Goal: Transaction & Acquisition: Purchase product/service

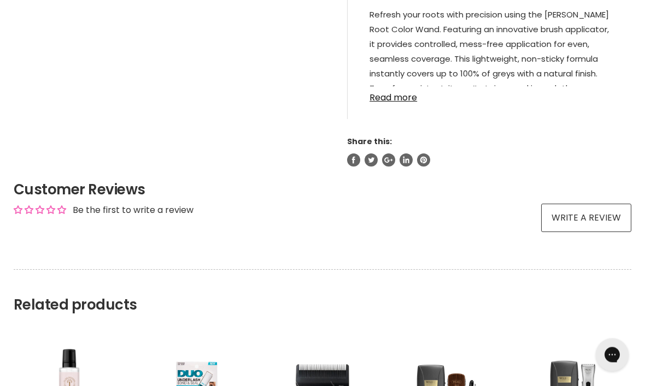
scroll to position [686, 0]
click at [406, 103] on link "Read more" at bounding box center [489, 94] width 240 height 16
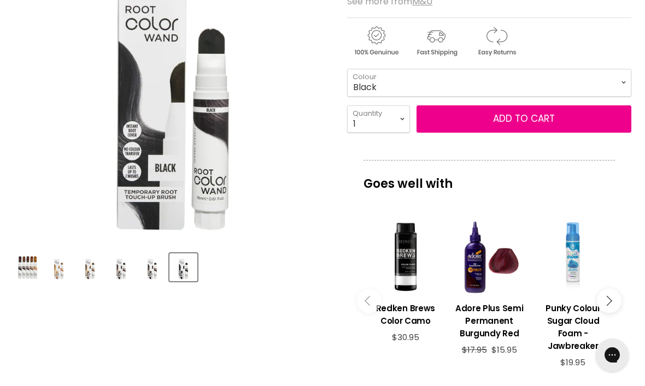
scroll to position [238, 0]
click at [624, 87] on select "Black Dark Brown Medium Brown Light Brown Dark Blonde" at bounding box center [489, 82] width 284 height 27
select select "Dark Brown"
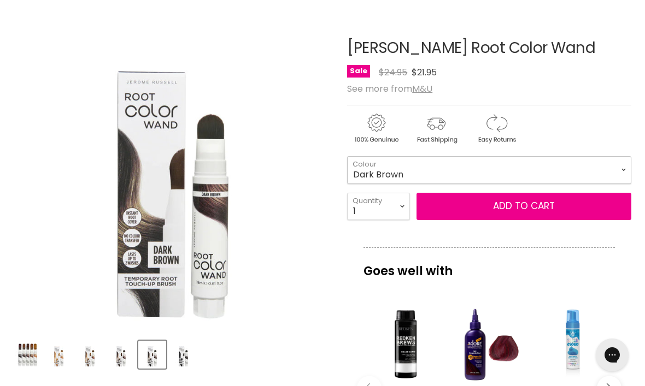
scroll to position [154, 0]
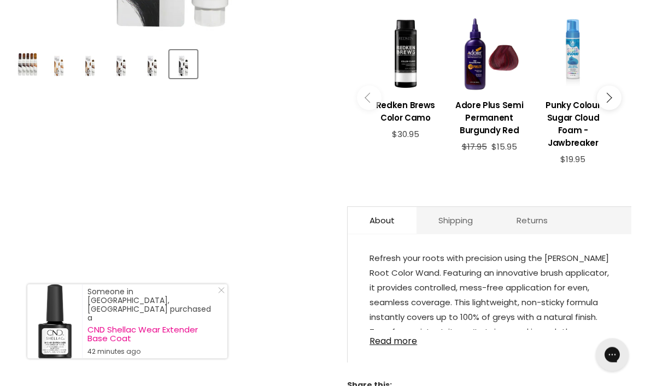
scroll to position [442, 0]
click at [457, 221] on link "Shipping" at bounding box center [455, 220] width 78 height 27
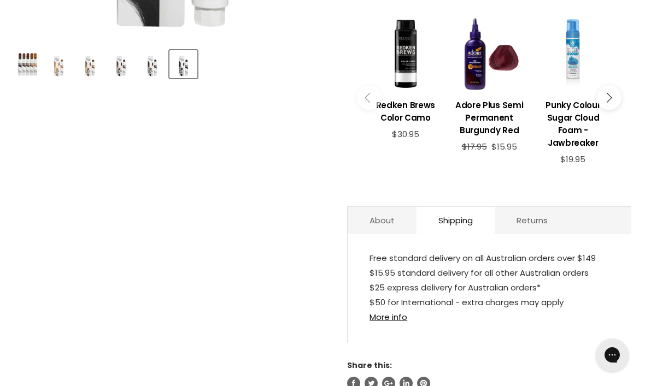
click at [454, 224] on link "Shipping" at bounding box center [455, 220] width 78 height 27
click at [454, 218] on link "Shipping" at bounding box center [455, 220] width 78 height 27
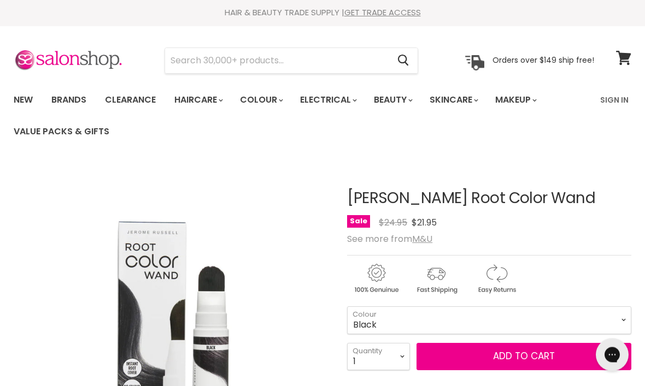
scroll to position [0, 0]
